Goal: Check status: Check status

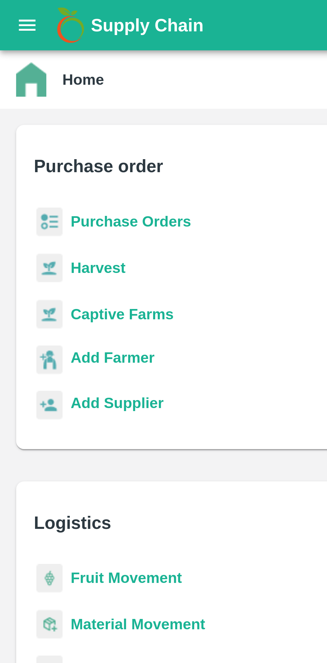
click at [7, 2] on button "open drawer" at bounding box center [8, 8] width 15 height 15
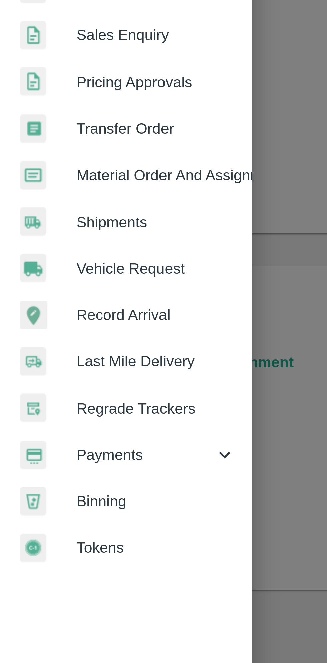
click at [72, 341] on icon at bounding box center [74, 340] width 7 height 7
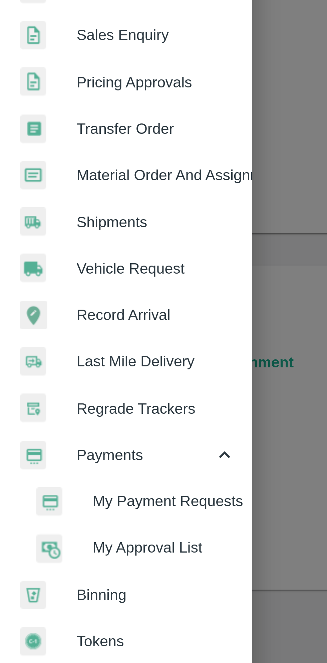
click at [52, 355] on span "My Payment Requests" at bounding box center [54, 355] width 47 height 7
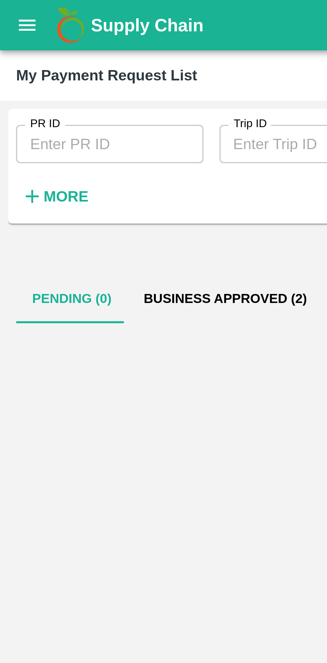
click at [80, 97] on button "Business Approved (2)" at bounding box center [74, 99] width 65 height 16
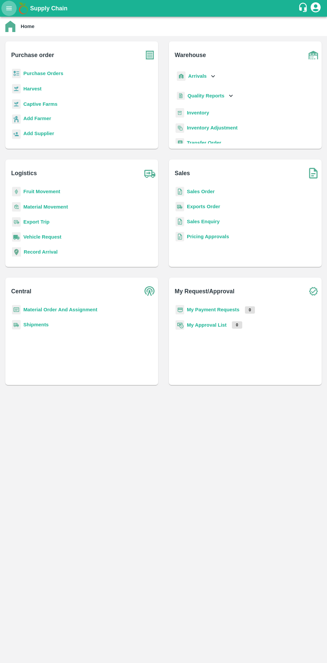
click at [10, 8] on icon "open drawer" at bounding box center [9, 8] width 6 height 4
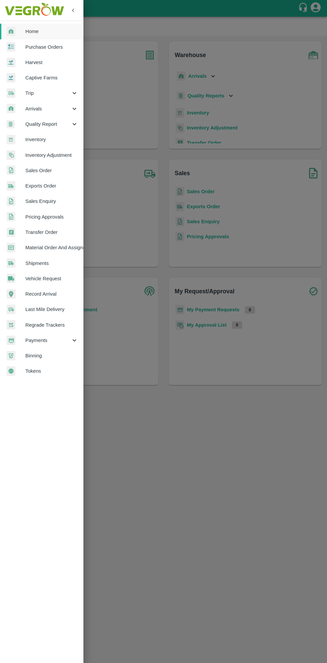
click at [68, 340] on span "Payments" at bounding box center [47, 340] width 45 height 7
click at [68, 354] on span "My Payment Requests" at bounding box center [54, 355] width 47 height 7
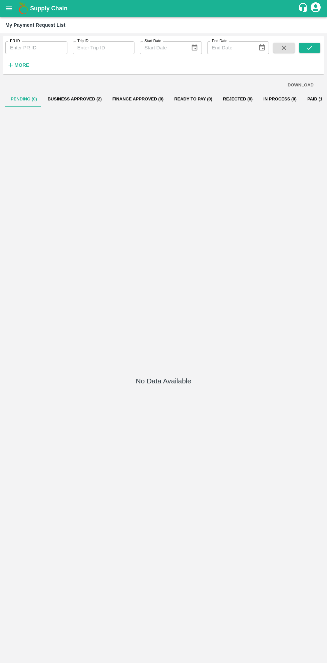
click at [72, 93] on button "Business Approved (2)" at bounding box center [74, 99] width 65 height 16
